Goal: Task Accomplishment & Management: Complete application form

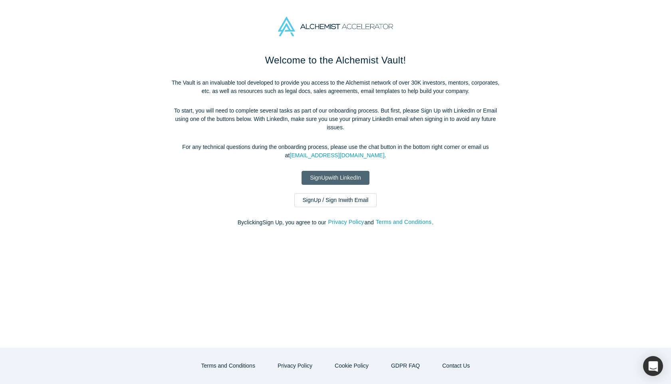
click at [351, 176] on link "Sign Up with LinkedIn" at bounding box center [335, 178] width 68 height 14
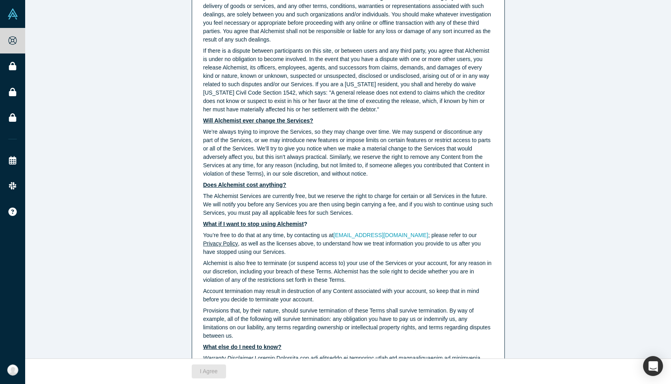
scroll to position [1951, 0]
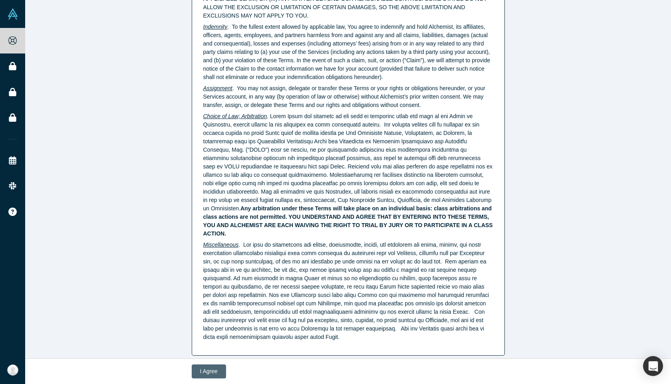
click at [213, 372] on button "I Agree" at bounding box center [209, 372] width 34 height 14
